Goal: Task Accomplishment & Management: Complete application form

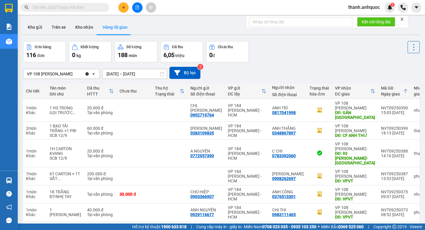
click at [89, 73] on icon "Clear value" at bounding box center [87, 73] width 5 height 5
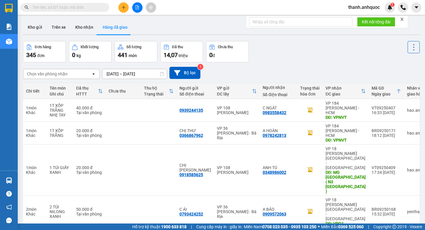
click at [153, 74] on input "10/09/2025 – 12/09/2025" at bounding box center [134, 73] width 64 height 9
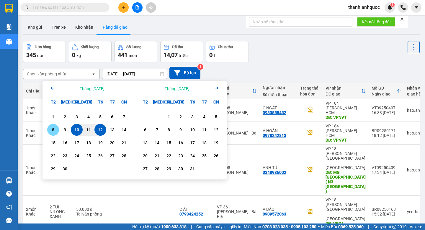
click at [54, 128] on div "8" at bounding box center [53, 129] width 8 height 7
click at [104, 130] on div "12" at bounding box center [100, 129] width 8 height 7
type input "08/09/2025 – 12/09/2025"
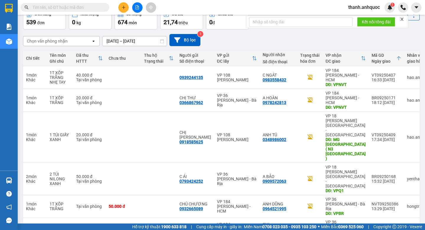
scroll to position [93, 0]
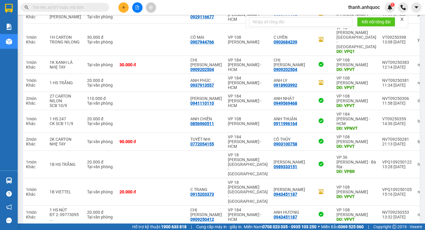
click at [313, 228] on button "3" at bounding box center [314, 232] width 9 height 9
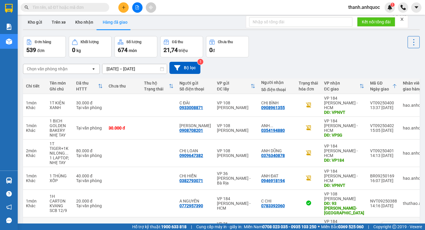
scroll to position [0, 0]
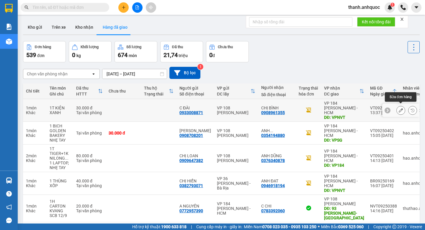
click at [401, 110] on icon at bounding box center [401, 110] width 4 height 4
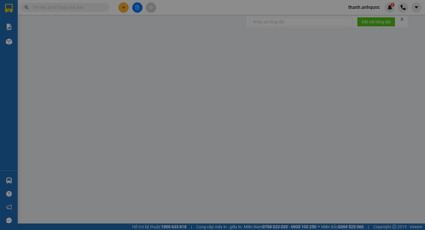
type input "0933008871"
type input "C ĐÀI"
type input "0908961355"
type input "CHỊ BÌNH"
type input "VPNVT"
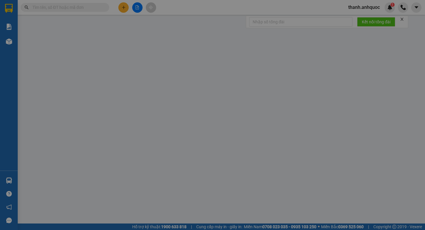
type input "30.000"
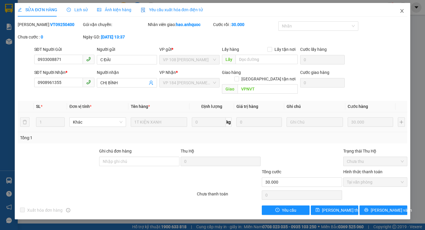
click at [402, 13] on icon "close" at bounding box center [402, 11] width 5 height 5
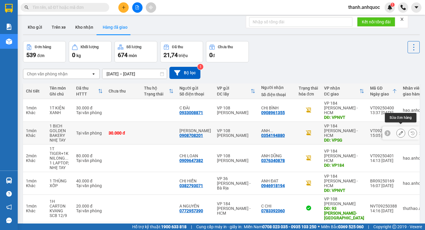
click at [403, 128] on button at bounding box center [401, 133] width 8 height 10
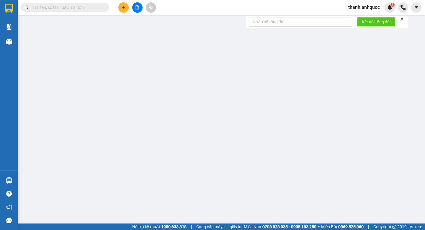
type input "0908708201"
type input "ANH ĐĂNG"
type input "0354194880"
type input "ANH KHƯƠNG"
type input "VPSG"
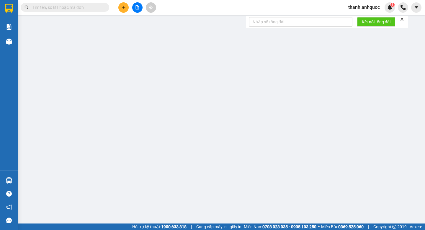
type input "TM 12/9 VP184 HẢO"
type input "30.000"
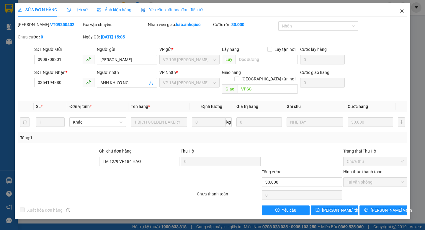
click at [402, 11] on icon "close" at bounding box center [402, 11] width 5 height 5
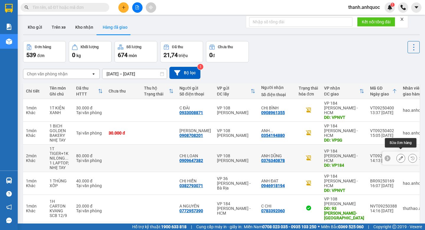
click at [399, 156] on icon at bounding box center [401, 158] width 4 height 4
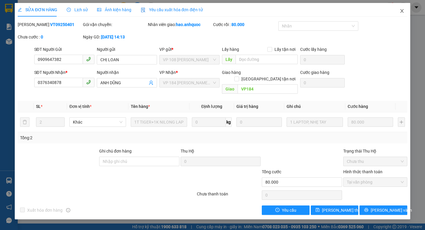
click at [403, 10] on icon "close" at bounding box center [401, 11] width 3 height 4
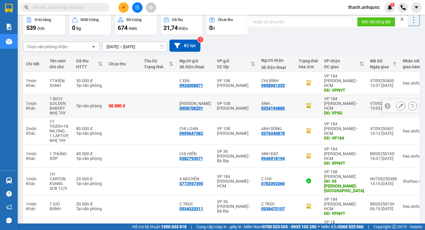
scroll to position [29, 0]
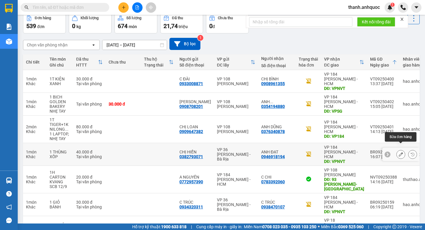
click at [399, 152] on icon at bounding box center [401, 154] width 4 height 4
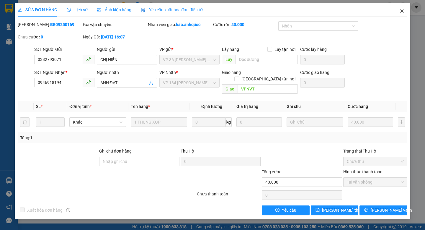
click at [402, 12] on icon "close" at bounding box center [402, 11] width 5 height 5
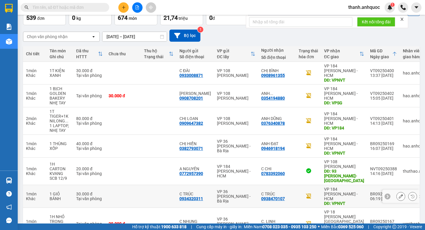
scroll to position [40, 0]
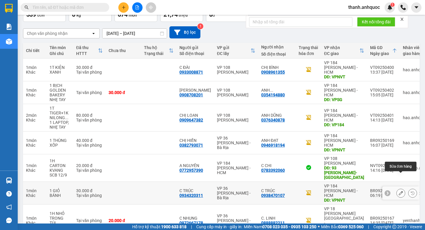
click at [401, 191] on icon at bounding box center [401, 193] width 4 height 4
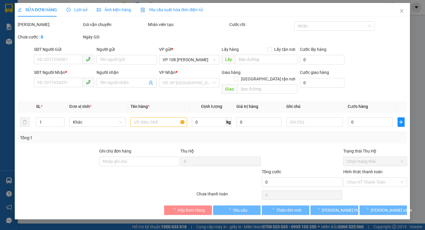
type input "0934320311"
type input "C TRÚC"
type input "0938470107"
type input "C TRÚC"
type input "VPNVT"
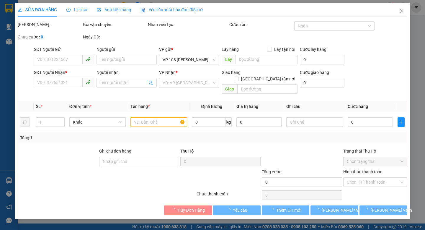
type input "30.000"
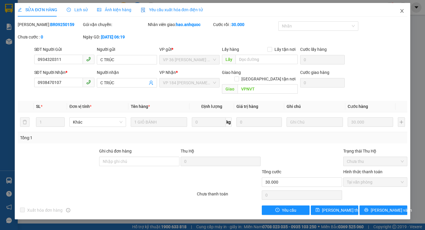
click at [403, 12] on icon "close" at bounding box center [402, 11] width 5 height 5
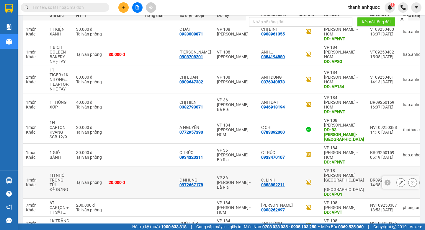
scroll to position [87, 0]
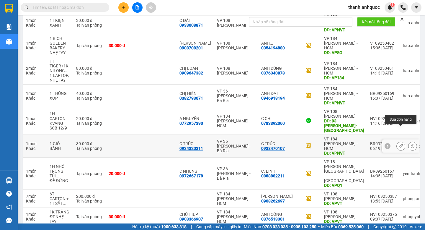
click at [401, 141] on button at bounding box center [401, 146] width 8 height 10
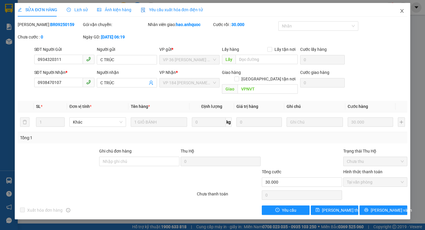
click at [404, 12] on icon "close" at bounding box center [402, 11] width 5 height 5
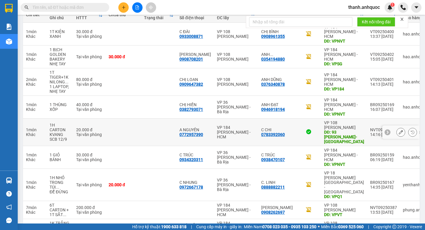
scroll to position [92, 0]
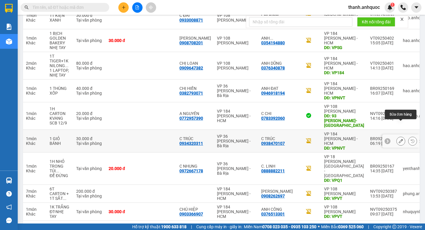
click at [401, 139] on icon at bounding box center [401, 141] width 4 height 4
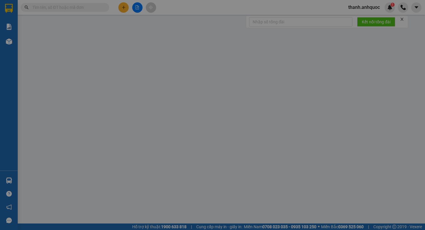
type input "0934320311"
type input "C TRÚC"
type input "0938470107"
type input "C TRÚC"
type input "VPNVT"
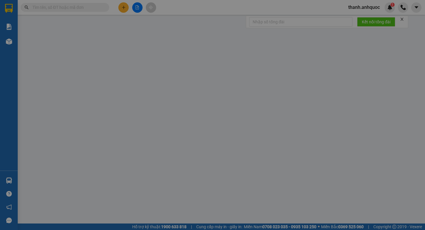
type input "30.000"
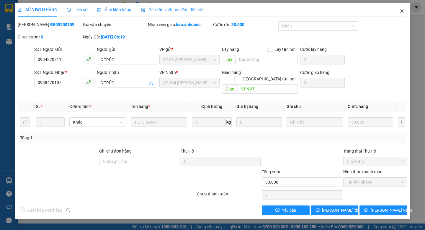
click at [403, 10] on icon "close" at bounding box center [401, 11] width 3 height 4
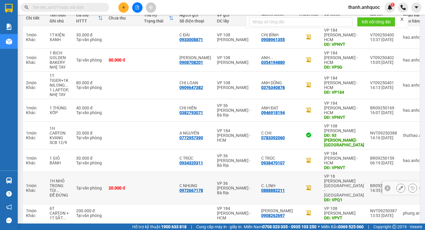
scroll to position [107, 0]
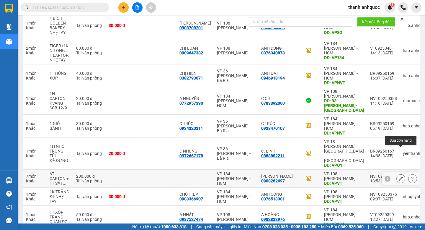
click at [401, 173] on button at bounding box center [401, 178] width 8 height 10
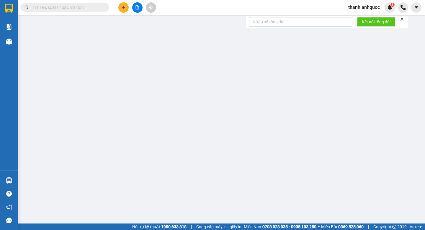
type input "0908262697"
type input "VÕ KỴ"
type input "VPVT"
type input "200.000"
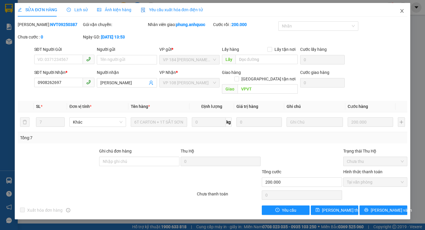
click at [401, 13] on icon "close" at bounding box center [402, 11] width 5 height 5
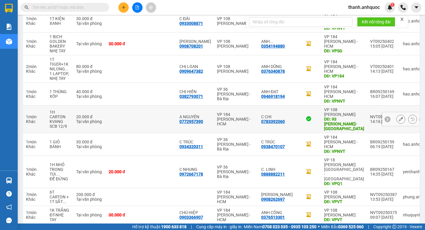
scroll to position [107, 0]
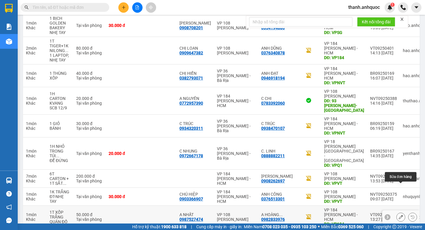
click at [401, 215] on icon at bounding box center [401, 217] width 4 height 4
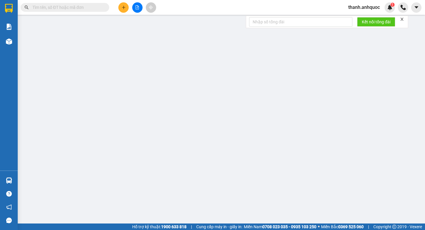
type input "0987527474"
type input "A NHẤT"
type input "0982833976"
type input "A HOÀNG NAM"
type input "VP184"
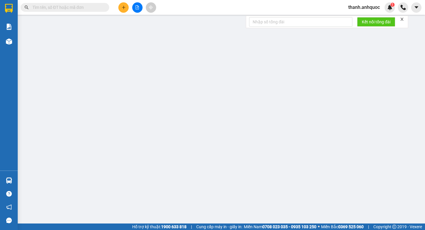
type input "50.000"
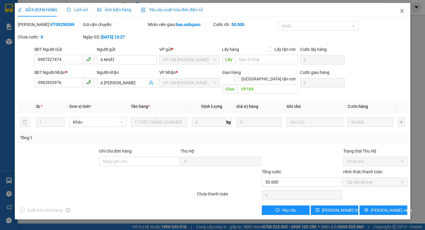
click at [403, 11] on icon "close" at bounding box center [402, 11] width 5 height 5
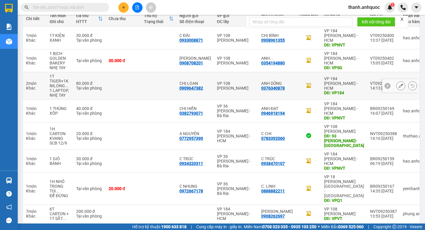
scroll to position [107, 0]
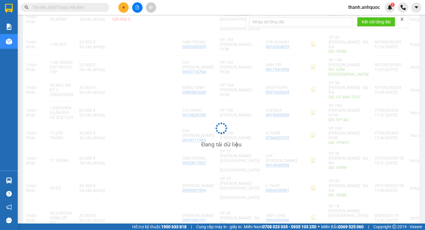
scroll to position [93, 0]
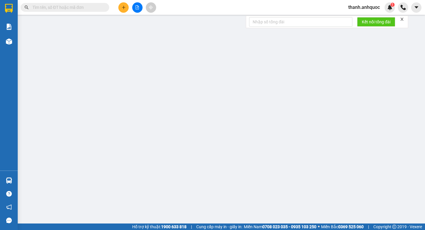
type input "0383109835"
type input "ANH ĐĂNG"
type input "0348867897"
type input "ANH THẮNG"
type input "CF ANH THƯ"
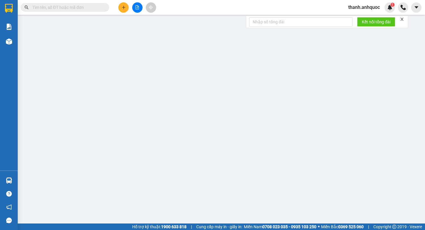
type input "60.000"
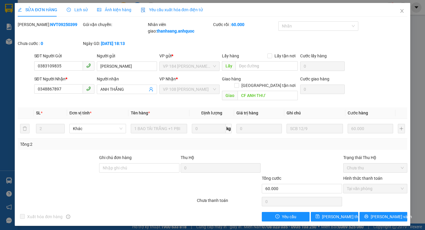
click at [189, 9] on span "Yêu cầu xuất hóa đơn điện tử" at bounding box center [172, 9] width 62 height 5
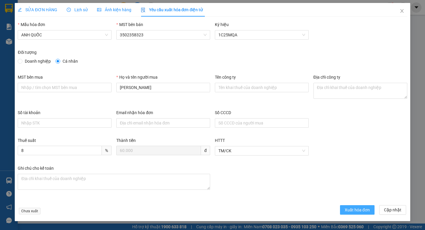
click at [347, 208] on span "Xuất hóa đơn" at bounding box center [357, 209] width 25 height 6
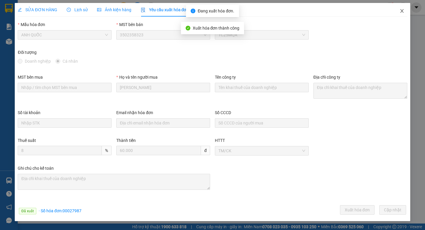
click at [403, 10] on icon "close" at bounding box center [402, 11] width 5 height 5
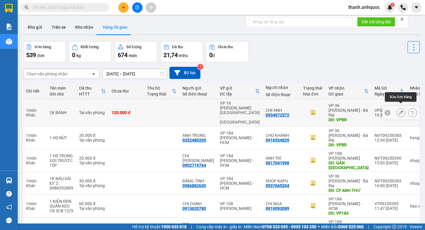
click at [401, 110] on icon at bounding box center [401, 112] width 4 height 4
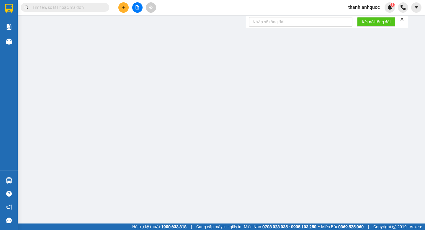
type input "0934072572"
type input "CHỊ ANH"
type input "VPBR"
type input "120.000"
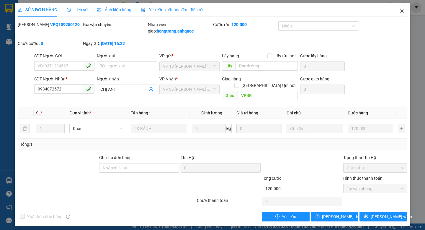
click at [403, 10] on icon "close" at bounding box center [402, 11] width 5 height 5
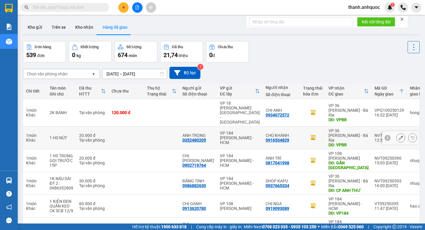
click at [401, 135] on icon at bounding box center [401, 137] width 4 height 4
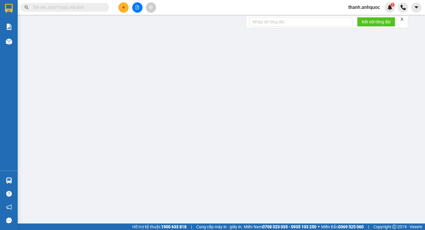
type input "0352480205"
type input "ANH TRỌNG"
type input "0916534829"
type input "CHÚ KHÁNH"
type input "VPBR"
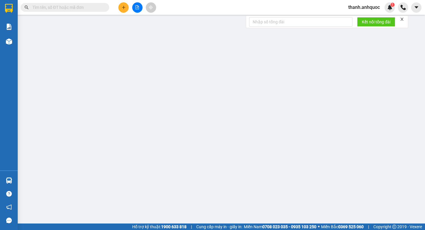
type input "TM 12/9 THỦY"
type input "20.000"
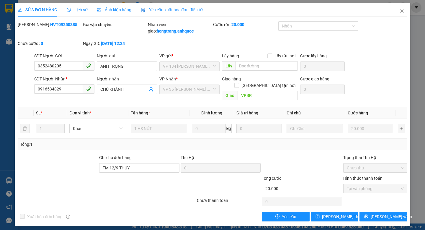
click at [196, 10] on span "Yêu cầu xuất hóa đơn điện tử" at bounding box center [172, 9] width 62 height 5
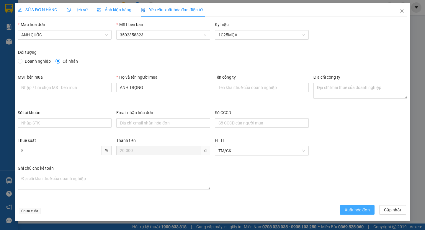
click at [347, 210] on span "Xuất hóa đơn" at bounding box center [357, 209] width 25 height 6
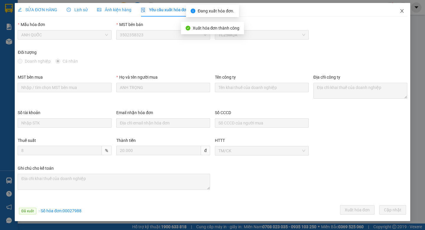
click at [402, 10] on icon "close" at bounding box center [402, 11] width 5 height 5
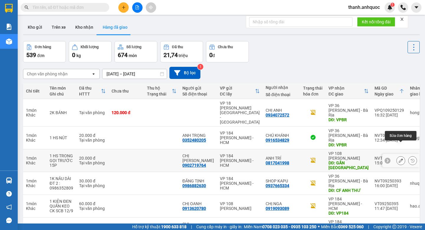
click at [401, 158] on icon at bounding box center [401, 160] width 4 height 4
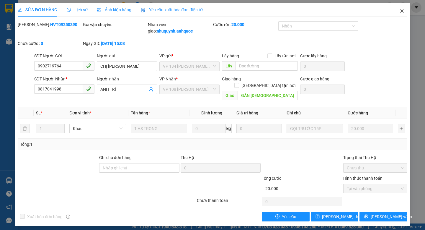
click at [403, 13] on icon "close" at bounding box center [402, 11] width 5 height 5
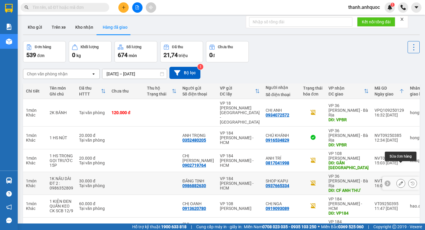
click at [401, 181] on icon at bounding box center [401, 183] width 4 height 4
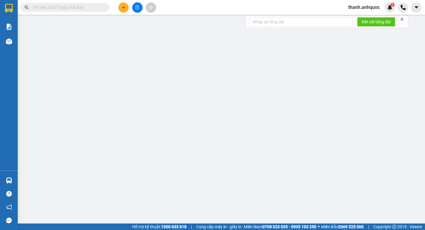
type input "0986882630"
type input "ĐĂNG TỊNH"
type input "0937665334"
type input "SHOP KAPU"
type input "CF ANH THƯ"
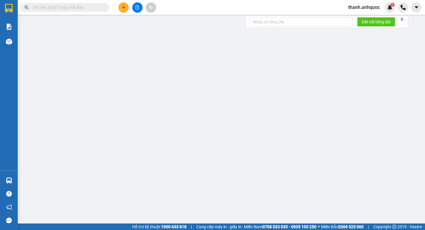
type input "30.000"
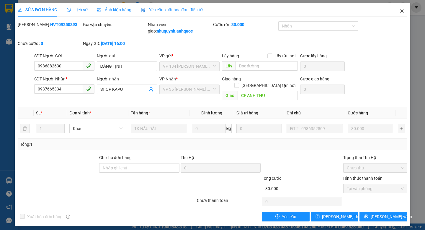
click at [401, 13] on icon "close" at bounding box center [402, 11] width 5 height 5
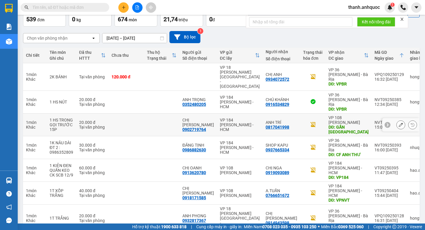
scroll to position [36, 0]
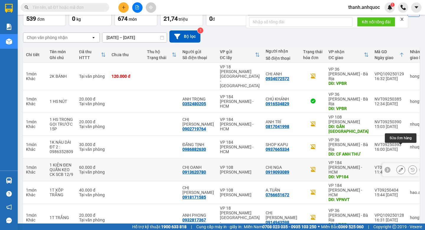
click at [401, 167] on icon at bounding box center [401, 169] width 4 height 4
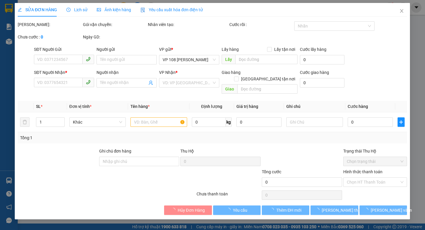
type input "0913620780"
type input "CHỊ OANH"
type input "0919093089"
type input "CHỊ NGA"
type input "VP184"
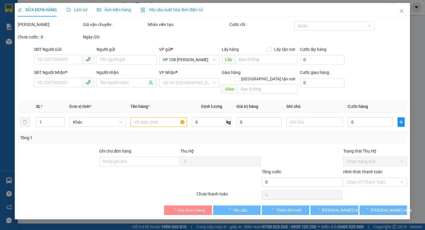
type input "60.000"
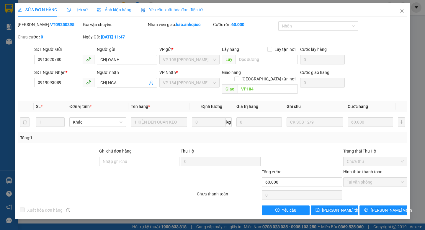
click at [184, 12] on span "Yêu cầu xuất hóa đơn điện tử" at bounding box center [172, 9] width 62 height 5
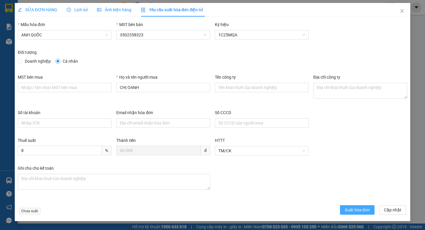
click at [345, 210] on span "Xuất hóa đơn" at bounding box center [357, 209] width 25 height 6
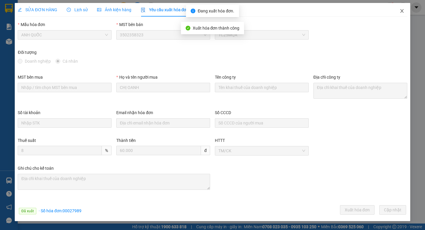
click at [403, 10] on icon "close" at bounding box center [402, 11] width 5 height 5
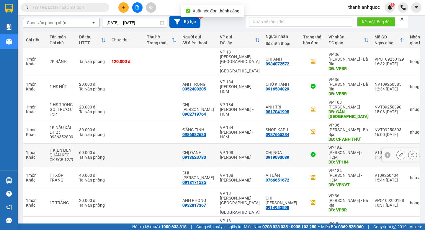
scroll to position [55, 0]
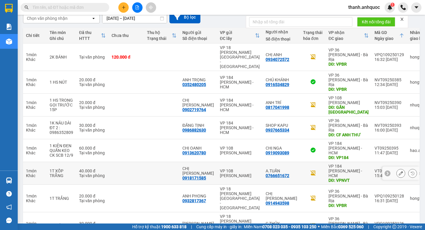
click at [401, 171] on icon at bounding box center [401, 173] width 4 height 4
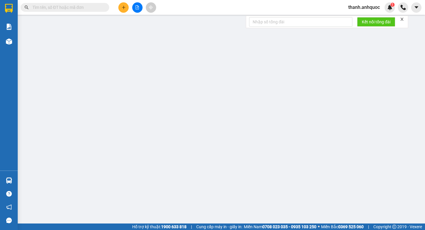
type input "0918171585"
type input "CHỊ PHƯƠNG"
type input "0766651672"
type input "A.TUẤN"
type input "VPNVT"
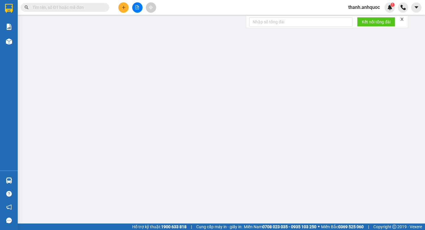
type input "40.000"
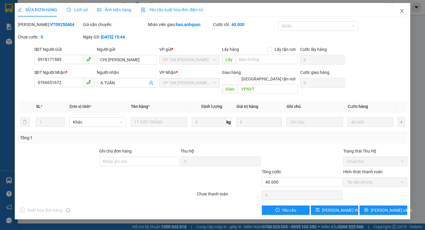
click at [403, 12] on icon "close" at bounding box center [401, 11] width 3 height 4
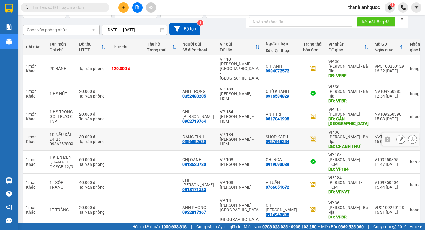
scroll to position [93, 0]
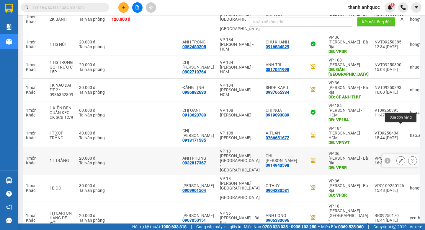
click at [400, 158] on icon at bounding box center [401, 160] width 4 height 4
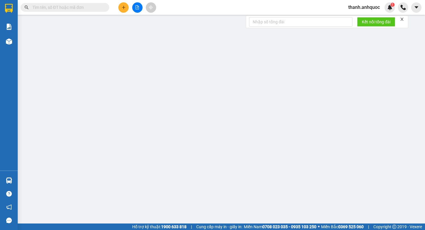
type input "0932817367"
type input "ANH PHONG"
type input "0914943598"
type input "CHỊ LYNH"
type input "VPBR"
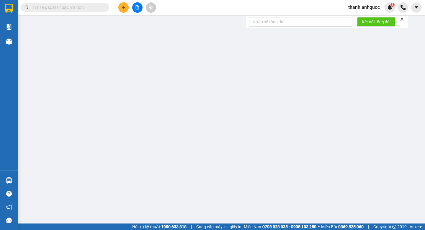
type input "TM 12/9 THANH"
type input "20.000"
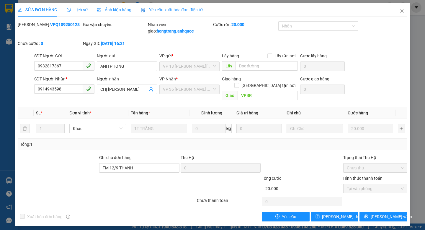
click at [199, 11] on span "Yêu cầu xuất hóa đơn điện tử" at bounding box center [172, 9] width 62 height 5
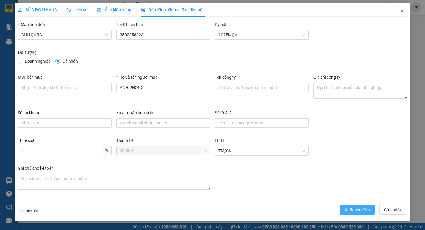
click at [352, 209] on span "Xuất hóa đơn" at bounding box center [357, 209] width 25 height 6
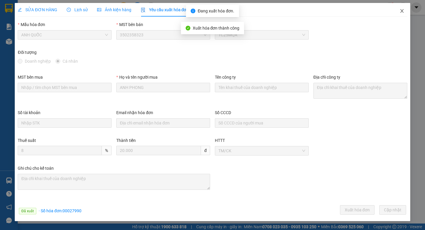
click at [402, 12] on icon "close" at bounding box center [402, 11] width 5 height 5
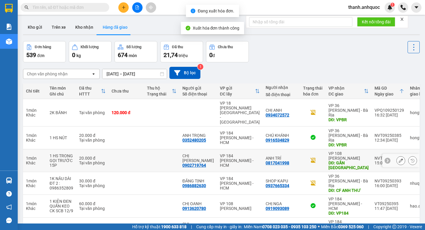
scroll to position [93, 0]
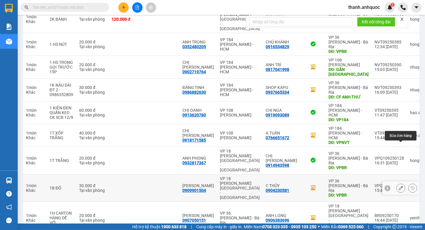
click at [401, 186] on icon at bounding box center [401, 188] width 4 height 4
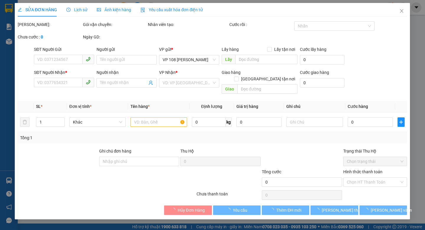
type input "0909901504"
type input "QUỲNH ANH"
type input "0904230581"
type input "C THỦY"
type input "VPBR"
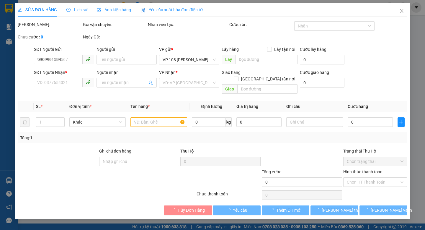
type input "TM 12/9 THANH"
type input "30.000"
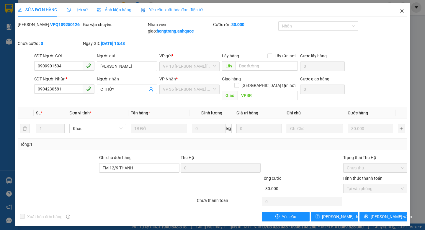
click at [403, 11] on icon "close" at bounding box center [402, 11] width 5 height 5
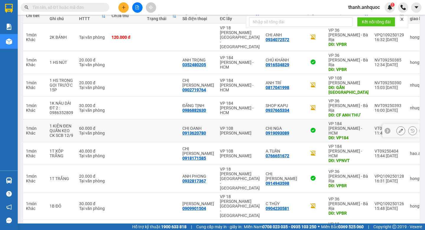
scroll to position [93, 0]
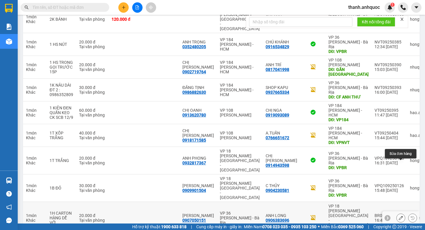
click at [401, 215] on icon at bounding box center [401, 217] width 4 height 4
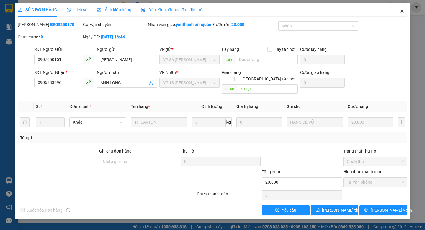
click at [402, 12] on icon "close" at bounding box center [402, 11] width 5 height 5
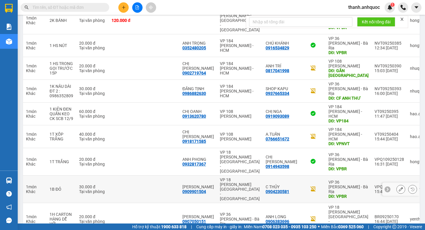
scroll to position [93, 0]
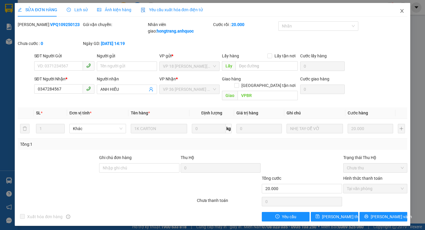
click at [402, 14] on span "Close" at bounding box center [402, 11] width 17 height 17
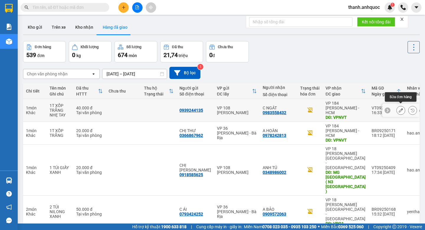
click at [401, 108] on icon at bounding box center [401, 110] width 4 height 4
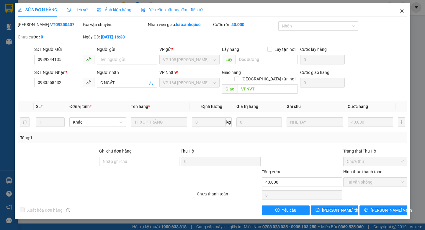
click at [401, 15] on span "Close" at bounding box center [402, 11] width 17 height 17
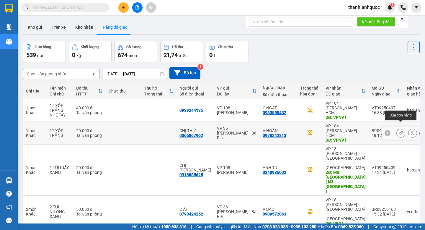
click at [403, 128] on button at bounding box center [401, 133] width 8 height 10
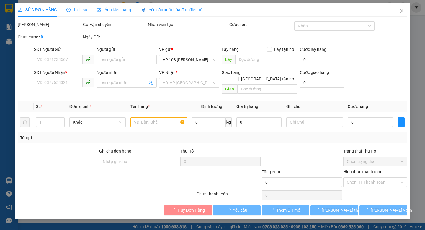
type input "0366867962"
type input "CHỊ THƯ"
type input "0978242813"
type input "A HOÀN"
type input "VPNVT"
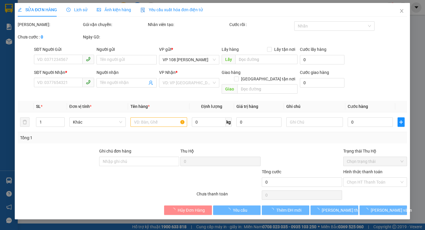
type input "20.000"
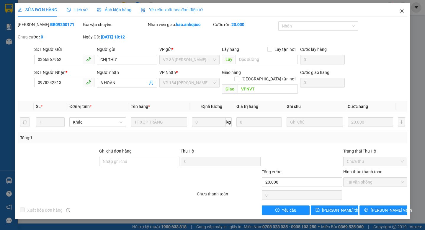
click at [402, 10] on icon "close" at bounding box center [402, 11] width 5 height 5
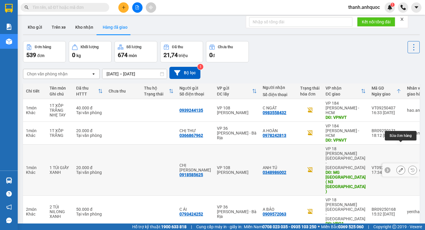
click at [401, 168] on icon at bounding box center [401, 170] width 4 height 4
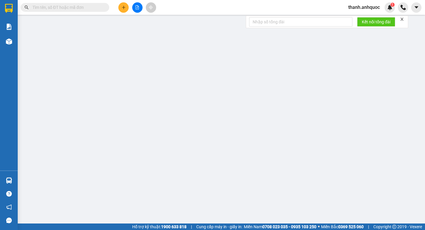
type input "0918585625"
type input "CHỊ GIANG"
type input "0348986002"
type input "ANH TÚ"
type input "MG PHÚ MỸ ( N3 MỸ XUÂN )"
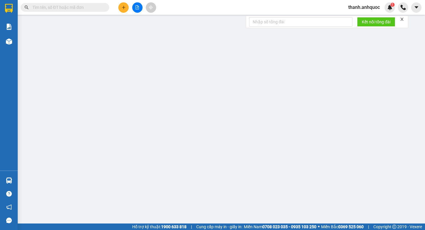
type input "TM 12/9 VP184 HẢO"
type input "20.000"
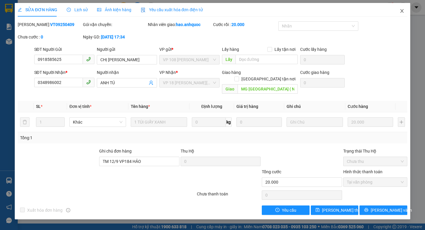
click at [402, 11] on icon "close" at bounding box center [402, 11] width 5 height 5
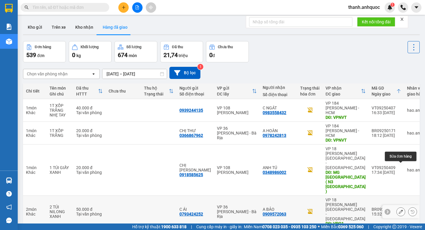
click at [402, 209] on icon at bounding box center [401, 211] width 4 height 4
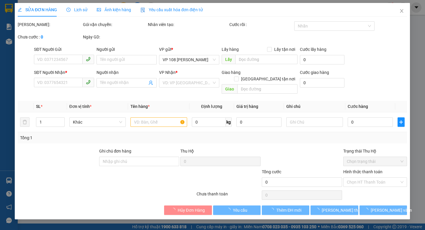
type input "0793424252"
type input "C ÁI"
type input "0909572063"
type input "A BẢO"
type input "VPQ1"
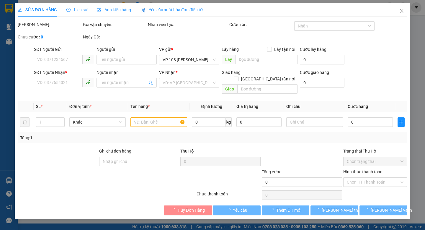
type input "50.000"
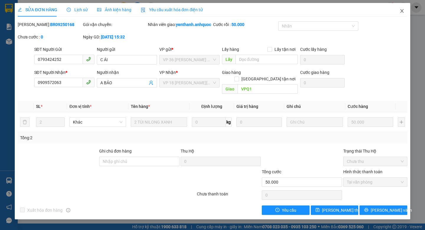
click at [404, 11] on icon "close" at bounding box center [402, 11] width 5 height 5
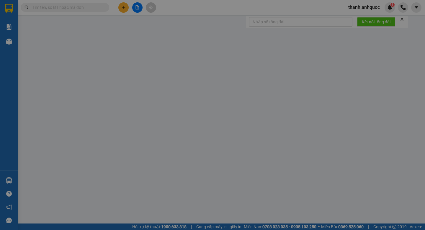
type input "0932665089"
type input "CHÚ CHƯƠNG"
type input "0964521995"
type input "ANH DŨNG"
type input "VPBR"
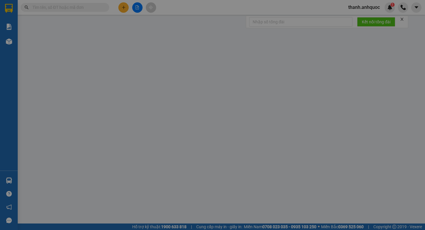
type input "50.000"
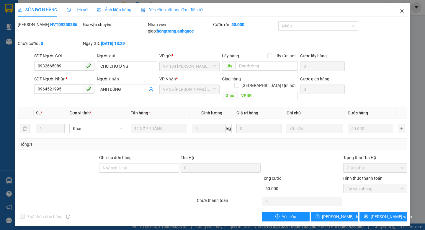
click at [402, 13] on span "Close" at bounding box center [402, 11] width 17 height 17
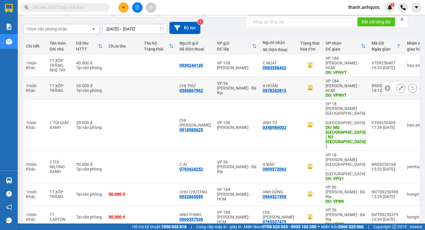
scroll to position [52, 0]
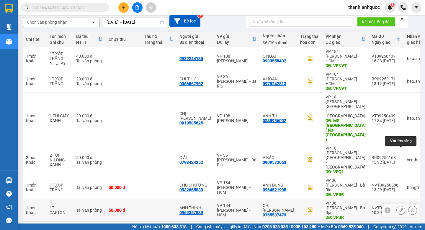
click at [400, 208] on icon at bounding box center [401, 210] width 4 height 4
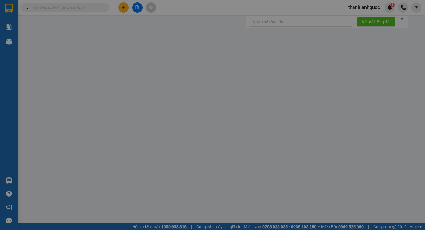
type input "0969357539"
type input "ANH THỊNH"
type input "0765537479"
type input "CHỊ QUYÊN"
type input "VPBR"
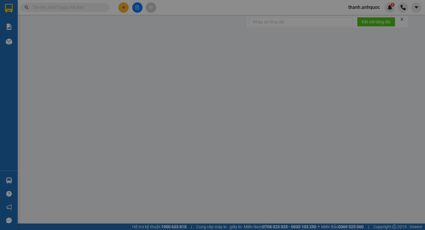
type input "50.000"
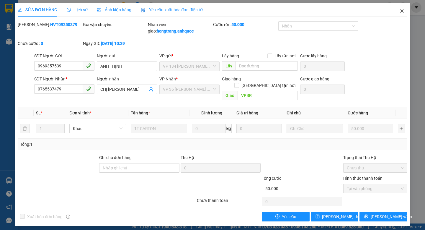
click at [403, 11] on icon "close" at bounding box center [402, 11] width 5 height 5
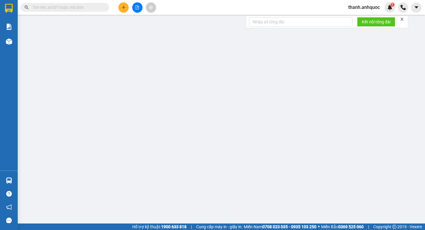
type input "0969357539"
type input "ANH THỊNH"
type input "0765537479"
type input "CHỊ QUYÊN"
type input "VPBR"
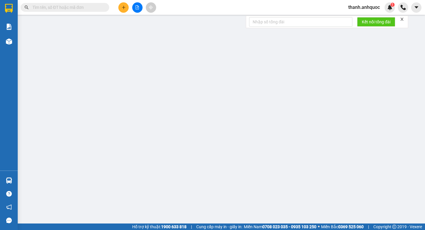
type input "50.000"
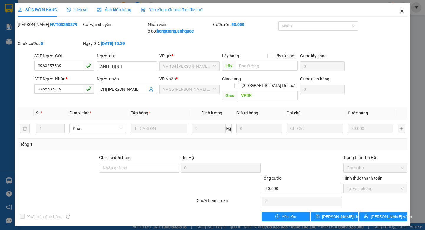
click at [403, 12] on icon "close" at bounding box center [402, 11] width 5 height 5
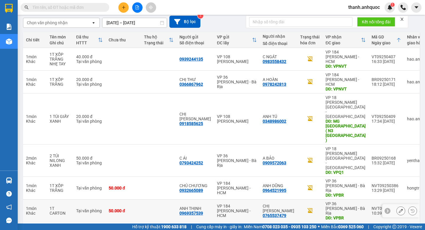
scroll to position [66, 0]
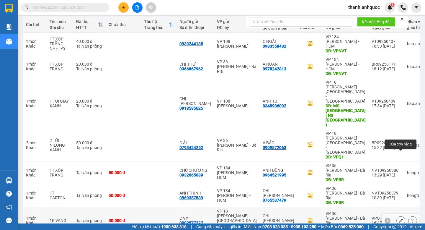
click at [399, 218] on icon at bounding box center [401, 220] width 4 height 4
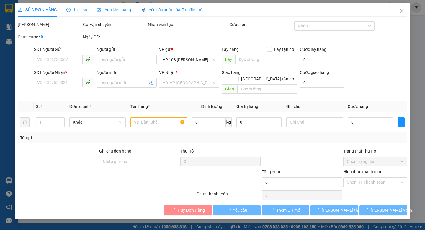
type input "0902577227"
type input "C VY"
type input "0913626292"
type input "CHỊ PHƯƠNG"
type input "VPBR"
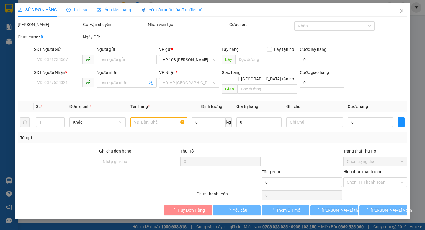
type input "30.000"
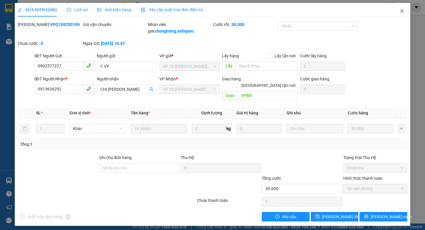
click at [403, 12] on icon "close" at bounding box center [402, 11] width 5 height 5
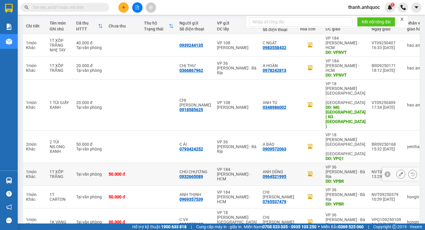
scroll to position [69, 0]
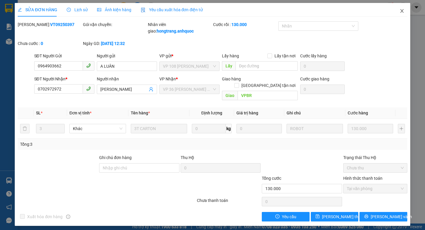
click at [403, 10] on icon "close" at bounding box center [401, 11] width 3 height 4
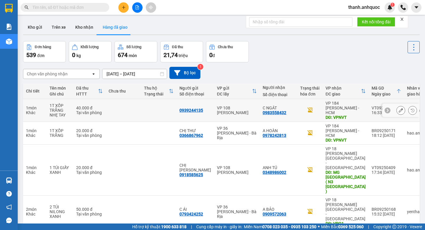
scroll to position [93, 0]
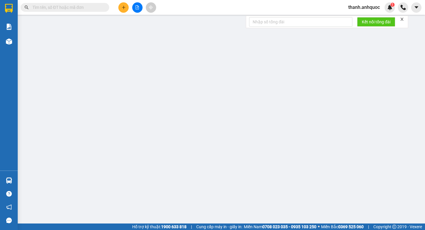
type input "0347284567"
type input "ANH HIẾU"
type input "VPBR"
type input "20.000"
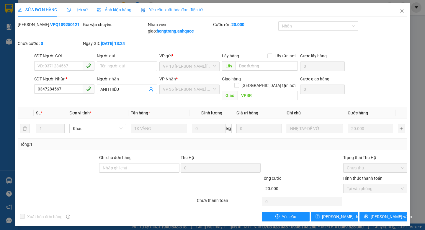
click at [199, 9] on span "Yêu cầu xuất hóa đơn điện tử" at bounding box center [172, 9] width 62 height 5
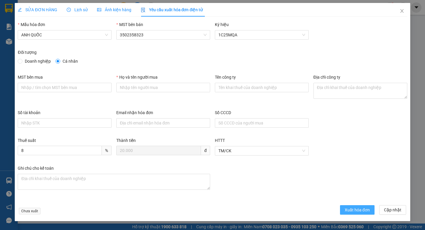
click at [347, 209] on span "Xuất hóa đơn" at bounding box center [357, 209] width 25 height 6
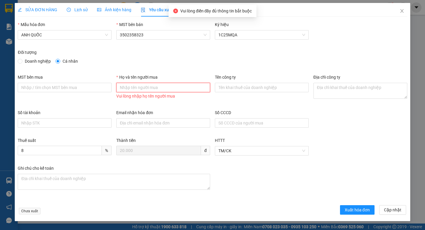
click at [148, 87] on input "Họ và tên người mua" at bounding box center [163, 87] width 94 height 9
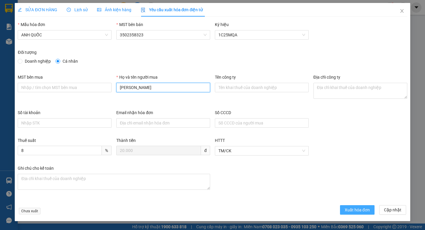
type input "ANH HÙNG"
click at [351, 210] on span "Xuất hóa đơn" at bounding box center [357, 209] width 25 height 6
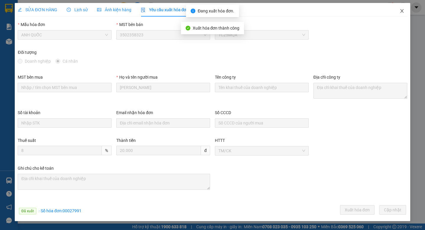
click at [402, 12] on icon "close" at bounding box center [402, 11] width 5 height 5
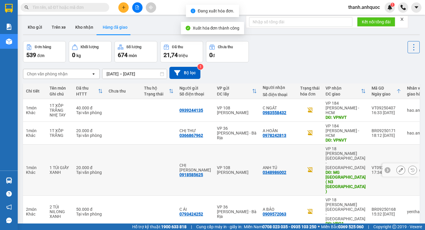
scroll to position [93, 0]
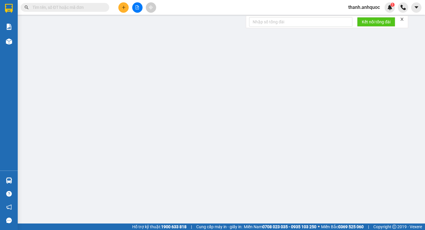
type input "0347284567"
type input "ANH HIẾU"
type input "VPBR"
type input "20.000"
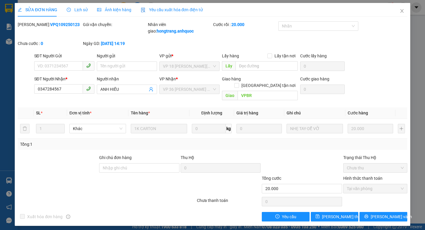
click at [184, 8] on span "Yêu cầu xuất hóa đơn điện tử" at bounding box center [172, 9] width 62 height 5
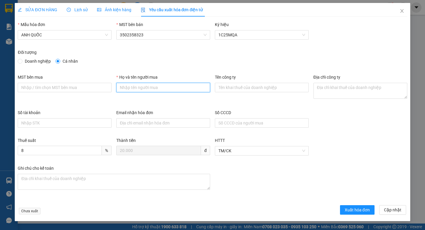
click at [170, 87] on input "Họ và tên người mua" at bounding box center [163, 87] width 94 height 9
type input "ANH TÂM"
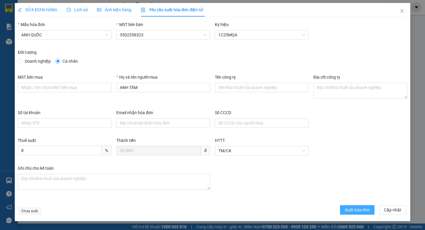
click at [362, 211] on span "Xuất hóa đơn" at bounding box center [357, 209] width 25 height 6
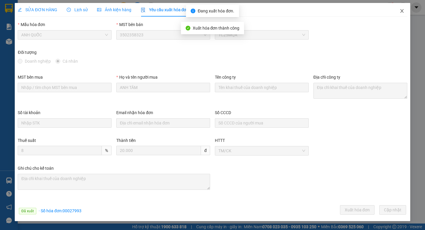
click at [402, 12] on icon "close" at bounding box center [401, 11] width 3 height 4
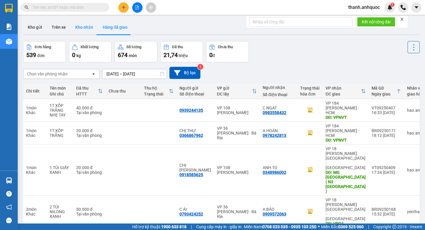
click at [88, 26] on button "Kho nhận" at bounding box center [84, 27] width 27 height 14
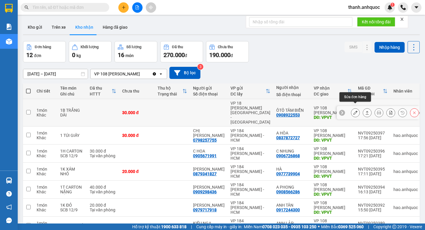
click at [357, 110] on icon at bounding box center [355, 112] width 4 height 4
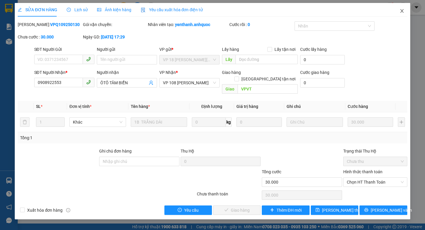
click at [403, 11] on icon "close" at bounding box center [402, 11] width 5 height 5
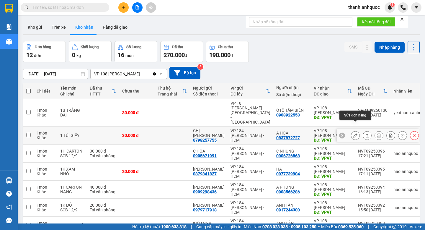
click at [355, 133] on icon at bounding box center [355, 135] width 4 height 4
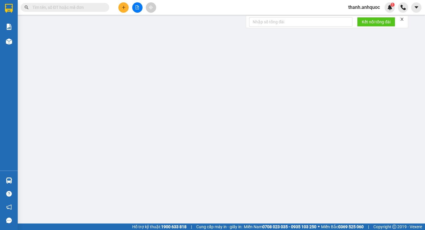
type input "0798257755"
type input "CHỊ VY"
type input "0837872727"
type input "A HÒA"
type input "VPVT"
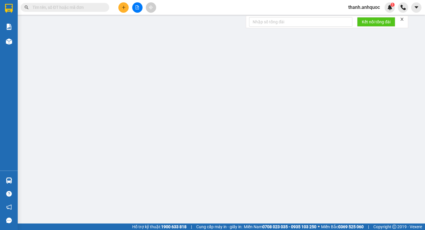
type input "30.000"
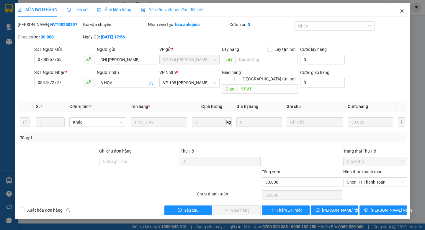
click at [402, 10] on icon "close" at bounding box center [402, 11] width 5 height 5
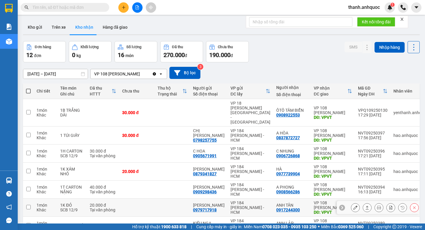
click at [358, 202] on button at bounding box center [355, 207] width 8 height 10
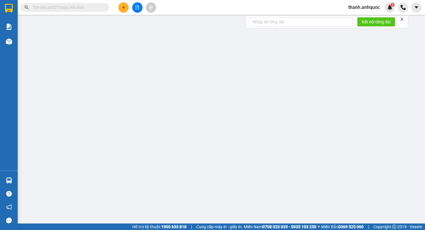
type input "0979717918"
type input "ANH GIANG"
type input "0917244300"
type input "ANH TÂN"
type input "VPVT"
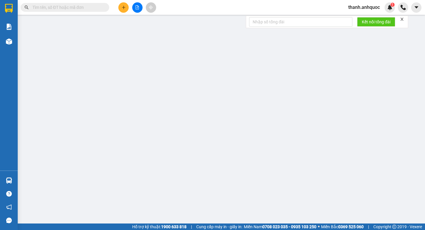
type input "20.000"
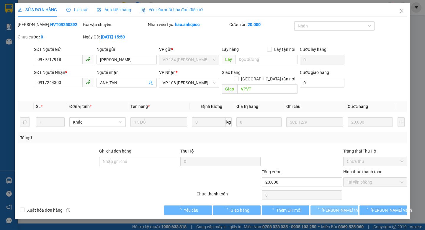
checkbox input "true"
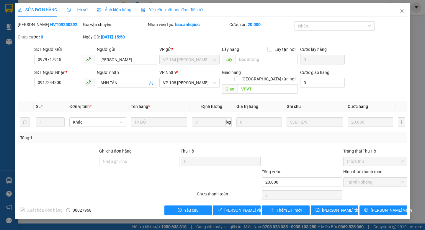
click at [175, 10] on span "Yêu cầu xuất hóa đơn điện tử" at bounding box center [172, 9] width 62 height 5
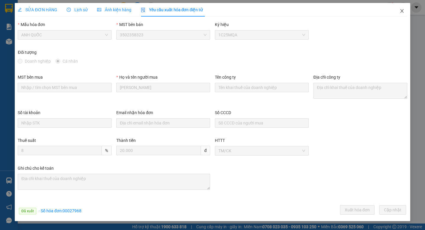
click at [403, 12] on icon "close" at bounding box center [402, 11] width 5 height 5
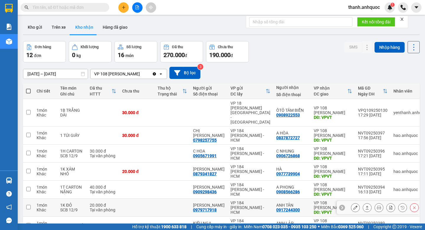
click at [355, 205] on icon at bounding box center [355, 207] width 4 height 4
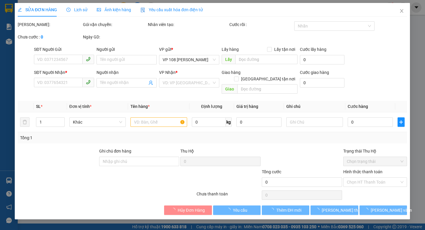
type input "0979717918"
type input "ANH GIANG"
type input "0917244300"
type input "ANH TÂN"
type input "VPVT"
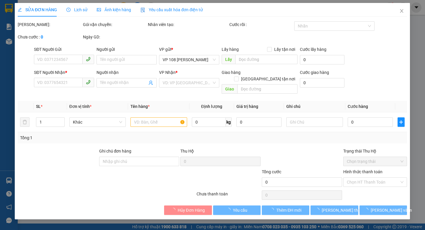
type input "20.000"
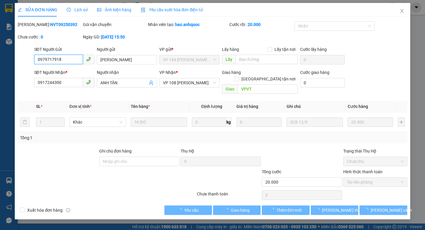
checkbox input "true"
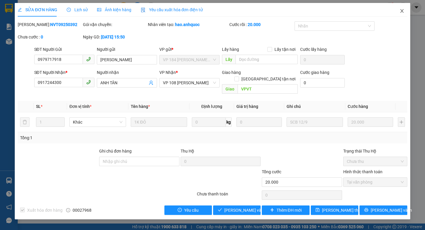
click at [401, 11] on icon "close" at bounding box center [401, 11] width 3 height 4
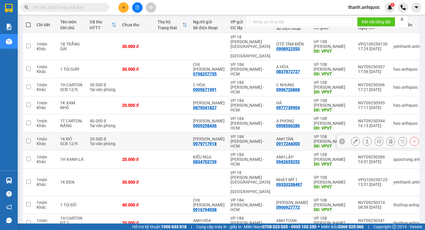
scroll to position [73, 0]
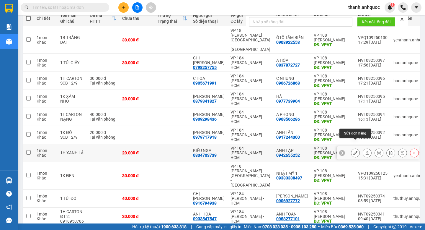
click at [355, 151] on icon at bounding box center [355, 153] width 4 height 4
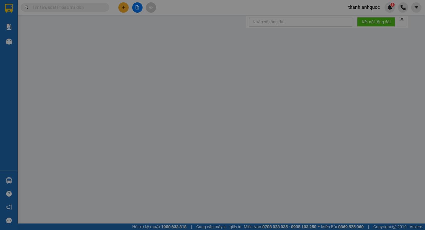
type input "0834703739"
type input "KIỀU NGA"
type input "0942655252"
type input "ANH LẬP"
type input "VPVT"
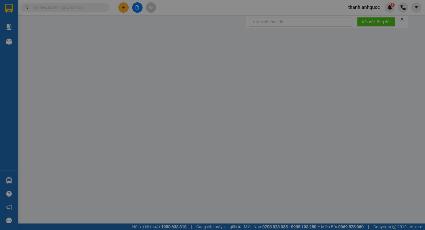
type input "20.000"
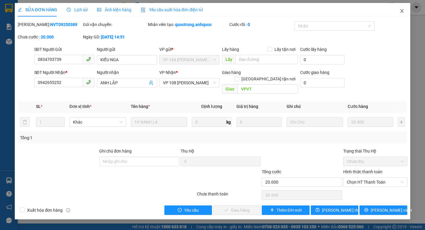
click at [402, 9] on icon "close" at bounding box center [402, 11] width 5 height 5
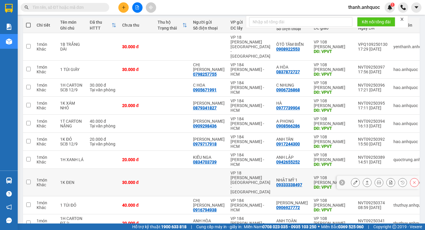
scroll to position [84, 0]
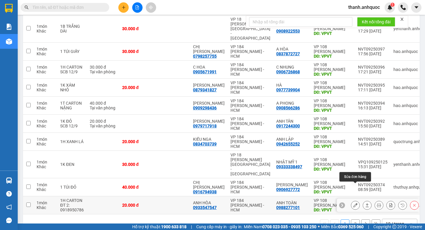
click at [356, 203] on icon at bounding box center [355, 205] width 4 height 4
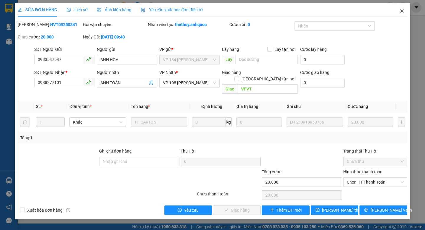
click at [402, 9] on icon "close" at bounding box center [402, 11] width 5 height 5
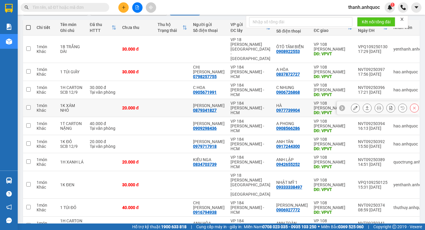
scroll to position [84, 0]
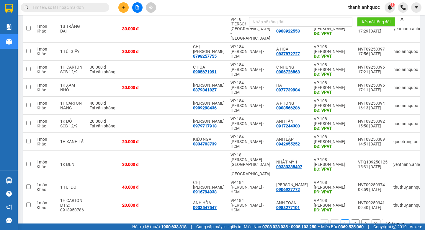
click at [356, 219] on button "2" at bounding box center [355, 223] width 9 height 9
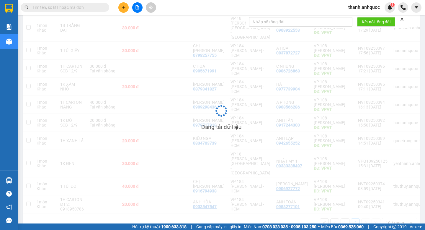
scroll to position [27, 0]
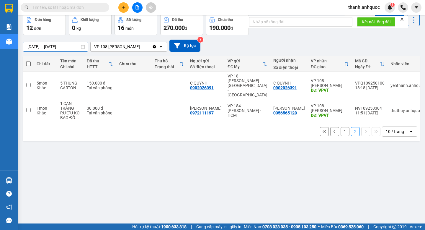
click at [74, 46] on input "10/09/2025 – 12/09/2025" at bounding box center [55, 46] width 64 height 9
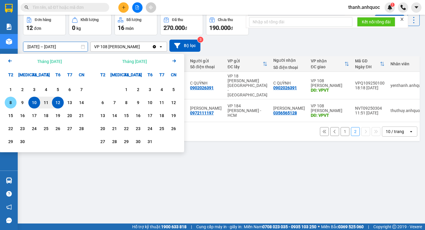
click at [12, 103] on div "8" at bounding box center [10, 102] width 8 height 7
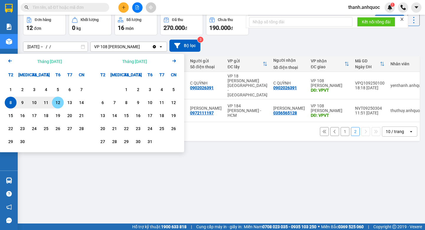
click at [59, 102] on div "12" at bounding box center [58, 102] width 8 height 7
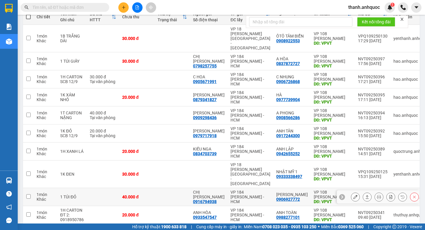
scroll to position [84, 0]
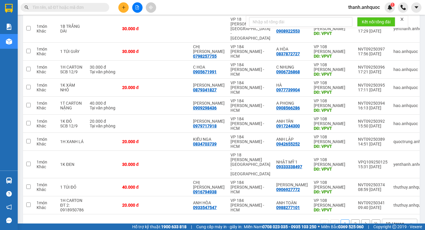
click at [355, 219] on button "2" at bounding box center [355, 223] width 9 height 9
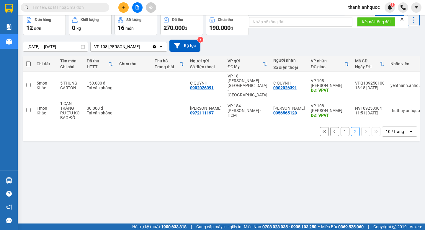
scroll to position [0, 0]
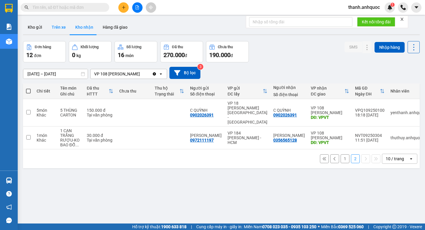
click at [58, 26] on button "Trên xe" at bounding box center [59, 27] width 24 height 14
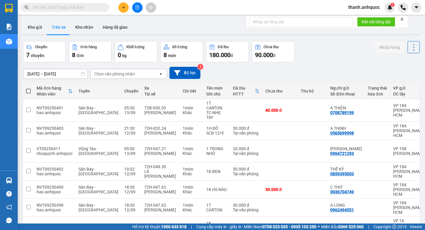
click at [65, 76] on input "10/09/2025 – 12/09/2025" at bounding box center [55, 73] width 64 height 9
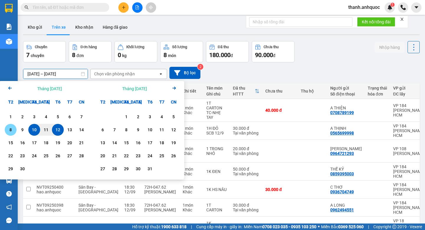
click at [9, 131] on div "8" at bounding box center [10, 129] width 8 height 7
click at [58, 127] on div "12" at bounding box center [58, 129] width 8 height 7
type input "08/09/2025 – 12/09/2025"
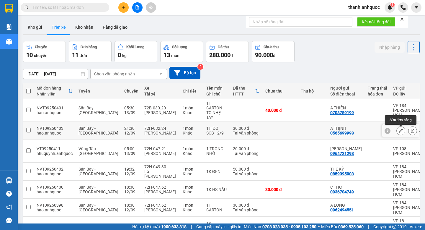
click at [401, 132] on icon at bounding box center [401, 130] width 4 height 4
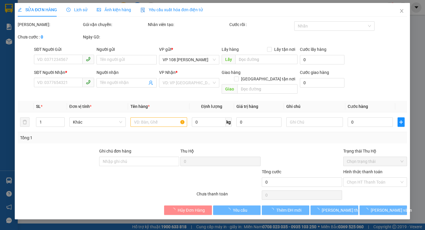
type input "0565699998"
type input "A THỊNH"
type input "0364772323"
type input "A HÙNG"
type input "VPVT"
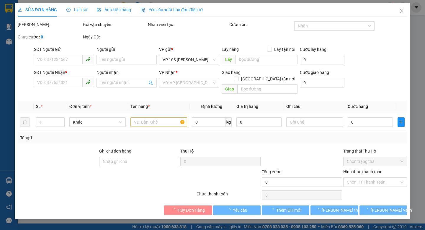
type input "30.000"
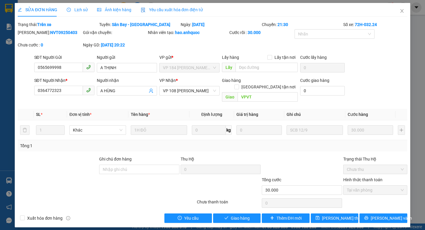
click at [179, 10] on span "Yêu cầu xuất hóa đơn điện tử" at bounding box center [172, 9] width 62 height 5
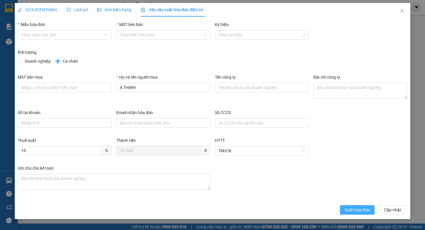
click at [349, 210] on span "Xuất hóa đơn" at bounding box center [357, 209] width 25 height 6
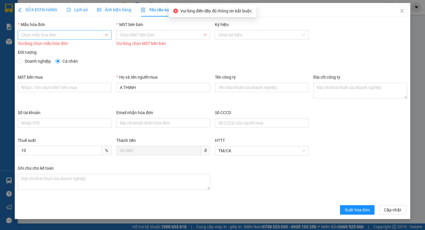
click at [81, 32] on input "Mẫu hóa đơn" at bounding box center [62, 34] width 83 height 9
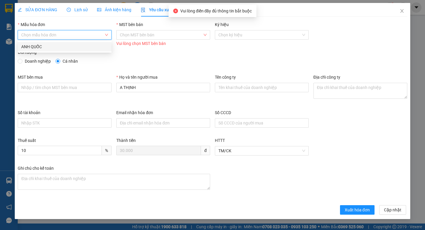
click at [82, 45] on div "ANH QUỐC" at bounding box center [64, 46] width 87 height 6
type input "8"
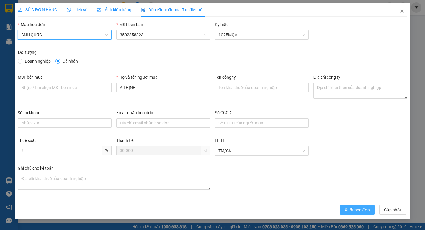
click at [360, 210] on span "Xuất hóa đơn" at bounding box center [357, 209] width 25 height 6
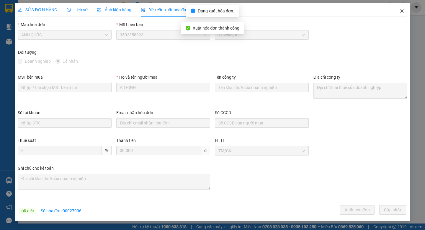
click at [403, 12] on icon "close" at bounding box center [402, 11] width 5 height 5
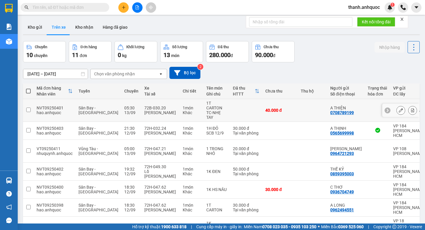
click at [402, 112] on button at bounding box center [401, 110] width 8 height 10
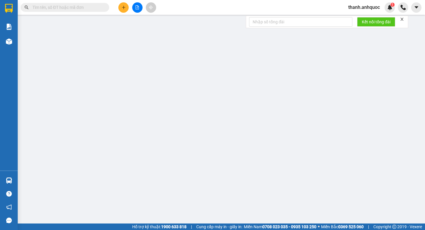
type input "0708789199"
type input "A THIỆN"
type input "0985501357"
type input "CHỊ TRANG"
type input "VPBR"
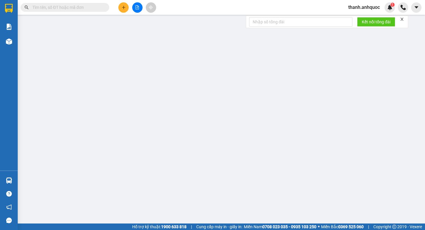
type input "40.000"
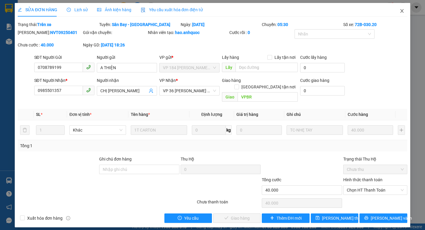
click at [402, 10] on icon "close" at bounding box center [402, 11] width 5 height 5
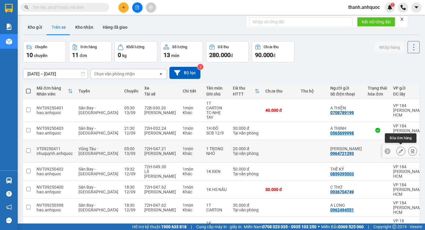
click at [399, 151] on icon at bounding box center [401, 151] width 4 height 4
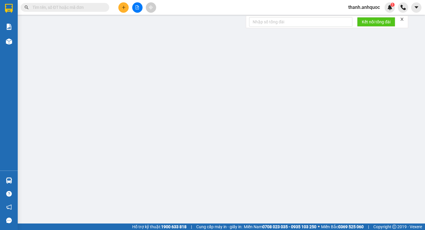
type input "0964721293"
type input "ANH TUẤN"
type input "0935468919"
type input "ANH HUY VINH"
type input "VP184"
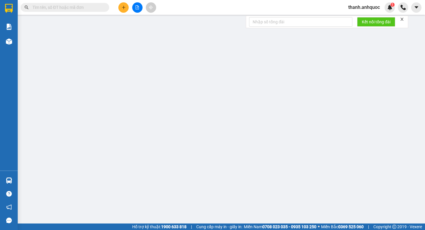
type input "20.000"
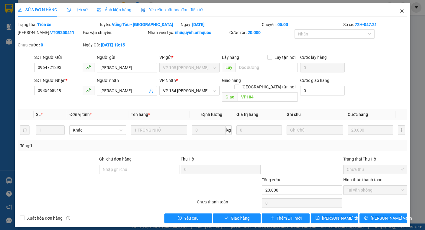
click at [403, 13] on icon "close" at bounding box center [402, 11] width 5 height 5
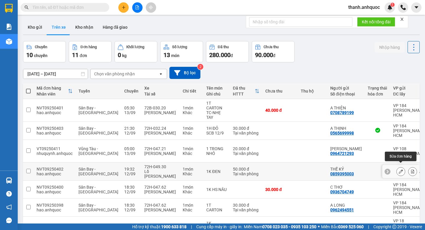
click at [402, 169] on icon at bounding box center [401, 171] width 4 height 4
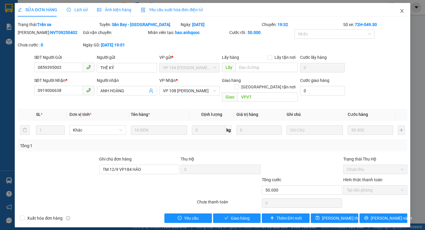
click at [403, 11] on icon "close" at bounding box center [402, 11] width 5 height 5
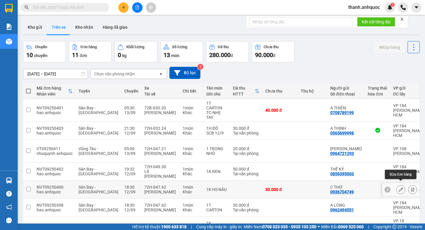
click at [399, 187] on icon at bounding box center [401, 189] width 4 height 4
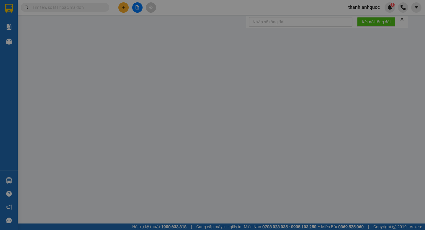
type input "0936704749"
type input "C THƠ"
type input "0967240293"
type input "CHỊ HIỀN"
type input "VPVT"
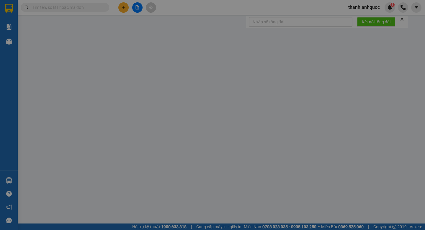
type input "30.000"
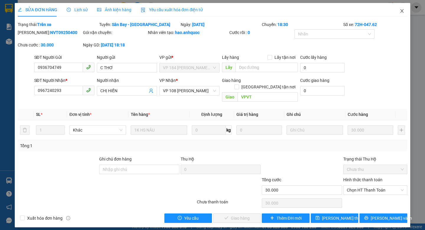
click at [402, 12] on icon "close" at bounding box center [402, 11] width 5 height 5
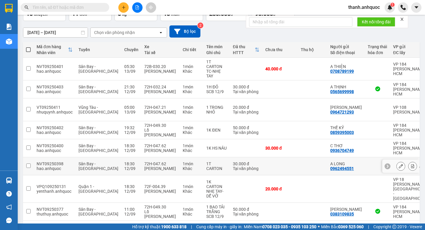
scroll to position [43, 0]
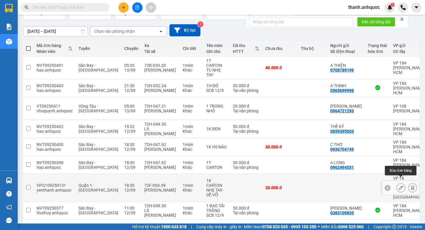
click at [401, 185] on icon at bounding box center [401, 187] width 4 height 4
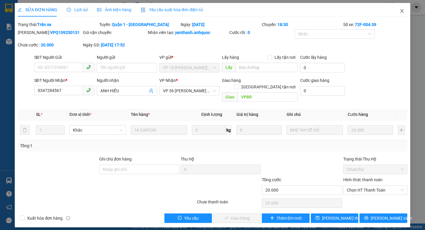
click at [402, 12] on icon "close" at bounding box center [402, 11] width 5 height 5
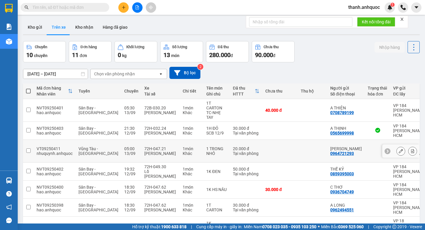
scroll to position [93, 0]
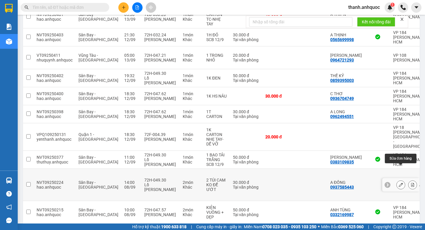
click at [401, 182] on icon at bounding box center [401, 184] width 4 height 4
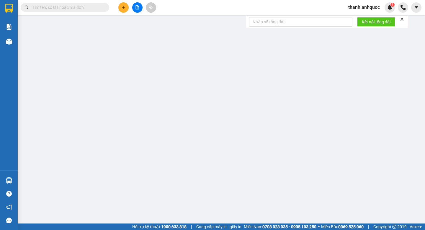
type input "0937585443"
type input "A ĐỒNG"
type input "0901238201"
type input "C TƯƠI"
type input "CHỢ KIM HẢI"
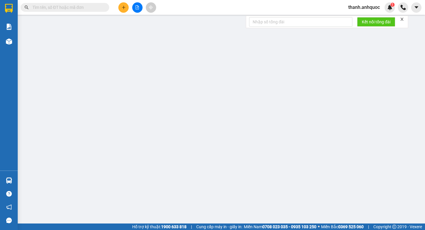
type input "TM 8/9 VP 184 HẢO"
type input "30.000"
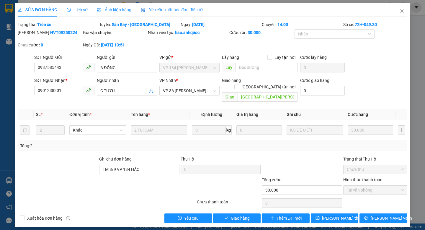
click at [82, 11] on span "Lịch sử" at bounding box center [77, 9] width 21 height 5
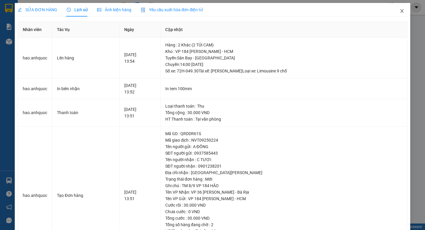
click at [403, 12] on icon "close" at bounding box center [402, 11] width 5 height 5
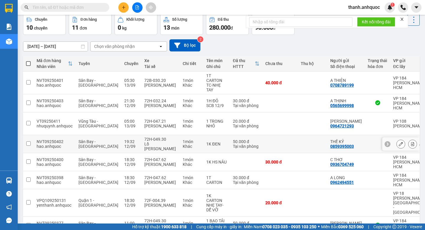
scroll to position [93, 0]
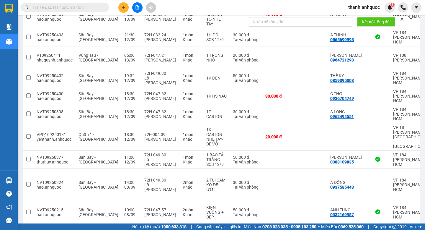
click at [357, 228] on button "2" at bounding box center [355, 232] width 9 height 9
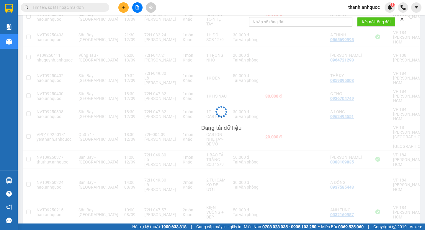
scroll to position [27, 0]
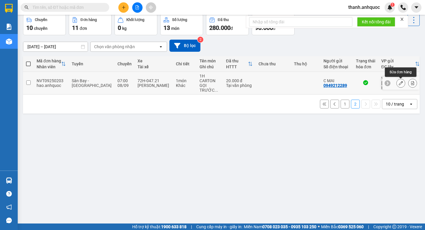
click at [399, 84] on icon at bounding box center [401, 83] width 4 height 4
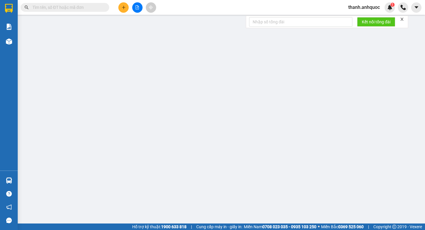
type input "0949212289"
type input "C MAI"
type input "0913357101"
type input "ANH BÌNH"
type input "N3 CÁI MÉP"
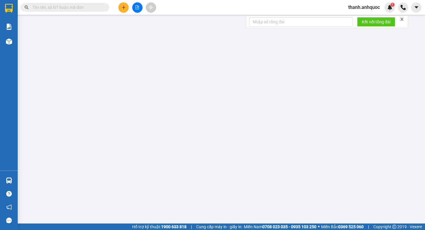
type input "20.000"
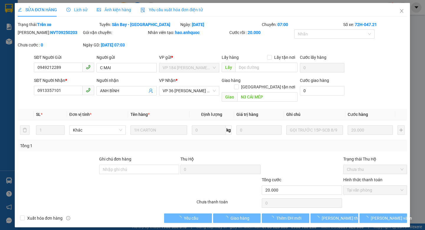
checkbox input "true"
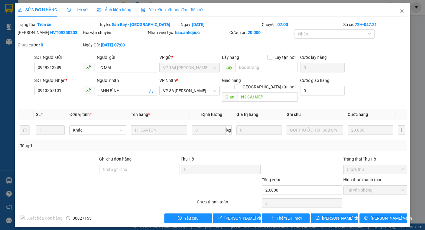
click at [81, 10] on span "Lịch sử" at bounding box center [77, 9] width 21 height 5
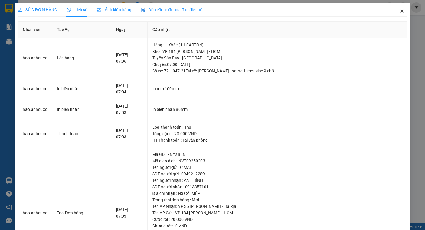
click at [401, 9] on icon "close" at bounding box center [402, 11] width 5 height 5
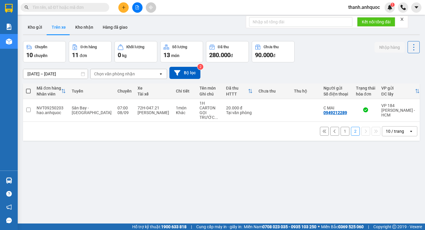
click at [345, 134] on button "1" at bounding box center [345, 131] width 9 height 9
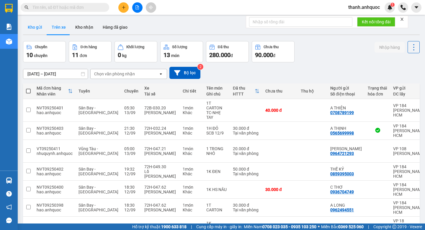
click at [39, 28] on button "Kho gửi" at bounding box center [35, 27] width 24 height 14
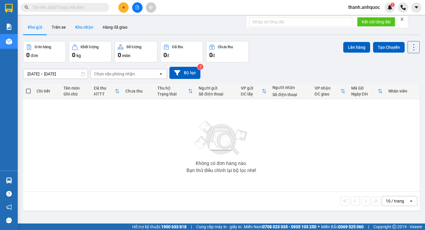
click at [82, 31] on button "Kho nhận" at bounding box center [84, 27] width 27 height 14
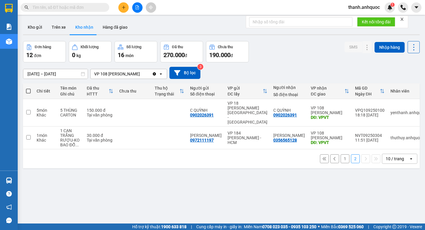
click at [344, 154] on button "1" at bounding box center [345, 158] width 9 height 9
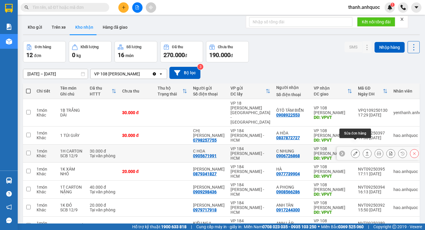
click at [356, 151] on icon at bounding box center [355, 153] width 4 height 4
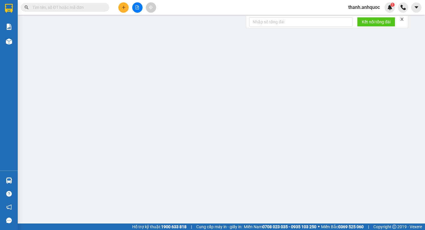
type input "0905671991"
type input "C HOA"
type input "0906726868"
type input "C NHUNG"
type input "VPVT"
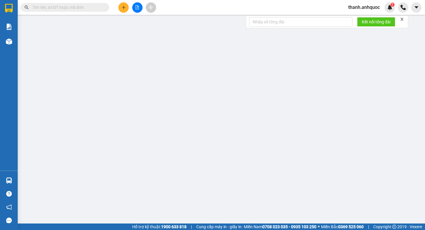
type input "30.000"
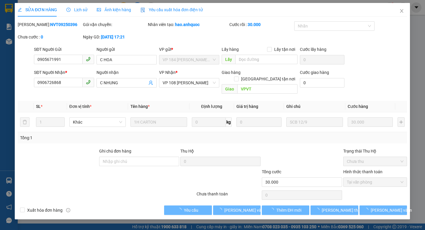
checkbox input "true"
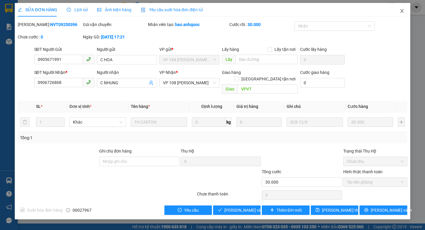
click at [403, 12] on icon "close" at bounding box center [402, 11] width 5 height 5
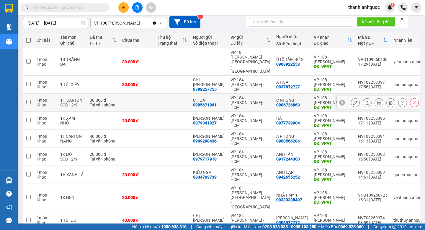
scroll to position [84, 0]
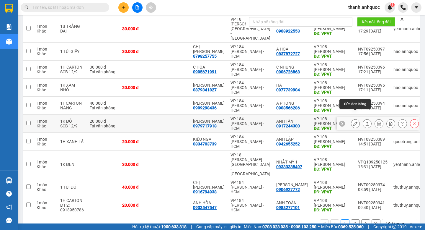
click at [355, 121] on icon at bounding box center [355, 123] width 4 height 4
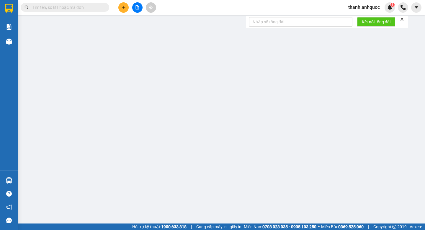
type input "0979717918"
type input "ANH GIANG"
type input "0917244300"
type input "ANH TÂN"
type input "VPVT"
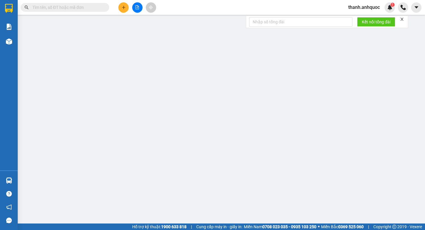
type input "20.000"
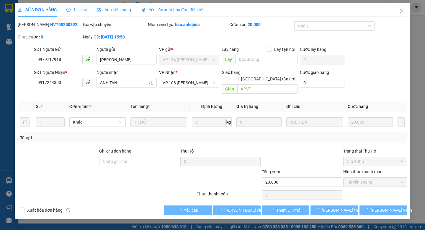
checkbox input "true"
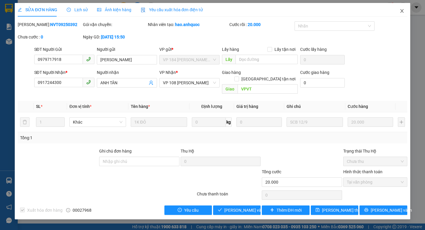
click at [403, 11] on icon "close" at bounding box center [402, 11] width 5 height 5
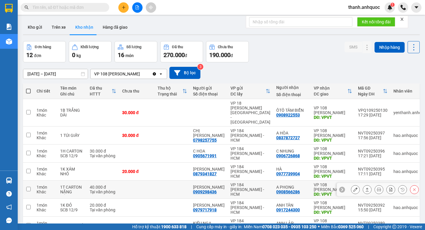
scroll to position [84, 0]
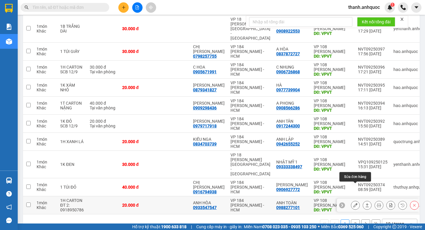
click at [356, 200] on button at bounding box center [355, 205] width 8 height 10
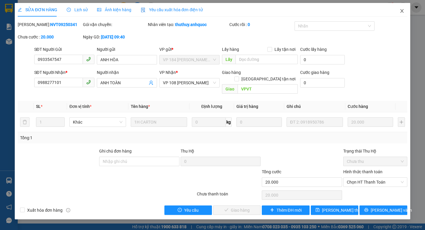
click at [402, 12] on icon "close" at bounding box center [402, 11] width 5 height 5
